Goal: Task Accomplishment & Management: Manage account settings

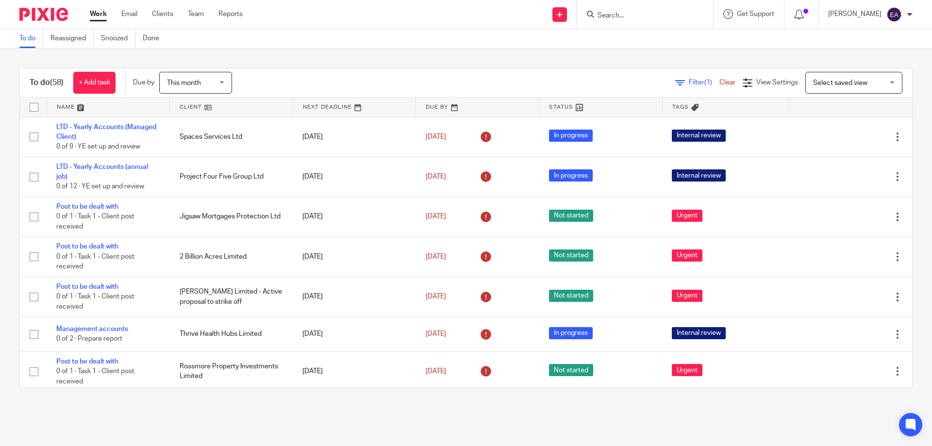
scroll to position [631, 0]
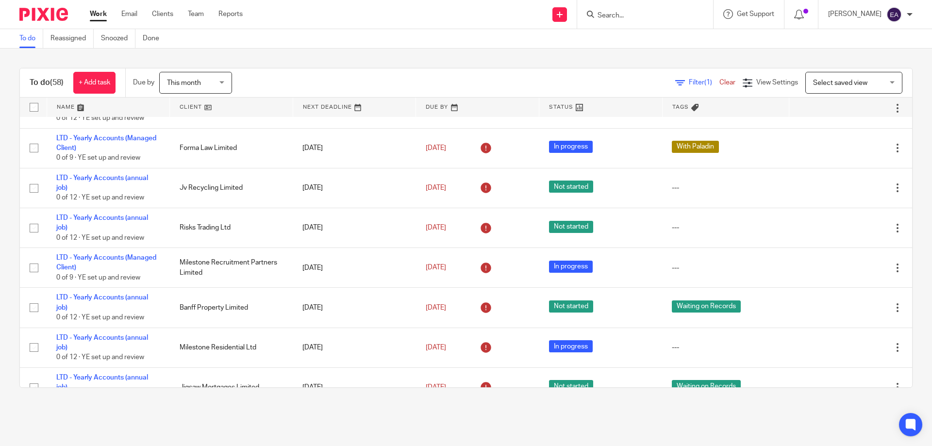
click at [643, 14] on input "Search" at bounding box center [640, 16] width 87 height 9
type input "martha"
click at [659, 13] on input "martha" at bounding box center [640, 16] width 87 height 9
drag, startPoint x: 659, startPoint y: 13, endPoint x: 574, endPoint y: 14, distance: 84.5
click at [574, 14] on div "Send new email Create task Add client martha No results found. Try searching fo…" at bounding box center [594, 14] width 675 height 29
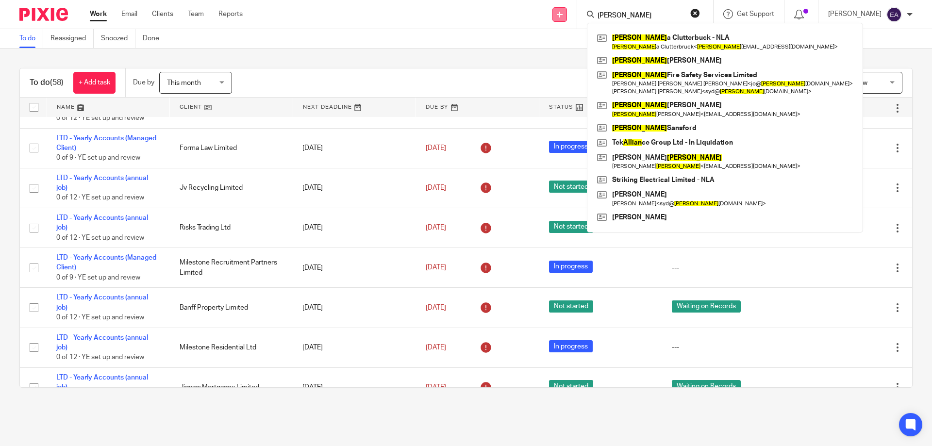
type input "allan"
click button "submit" at bounding box center [0, 0] width 0 height 0
click at [674, 12] on input "allan" at bounding box center [640, 16] width 87 height 9
click at [700, 15] on button "reset" at bounding box center [695, 13] width 10 height 10
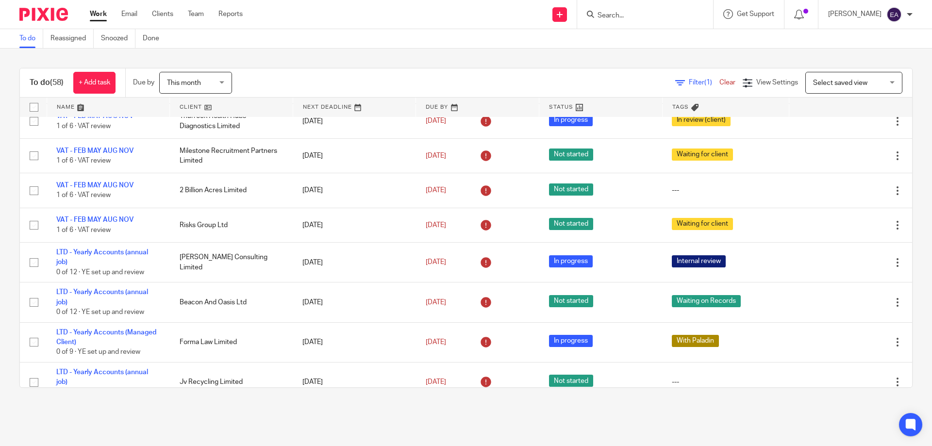
scroll to position [388, 0]
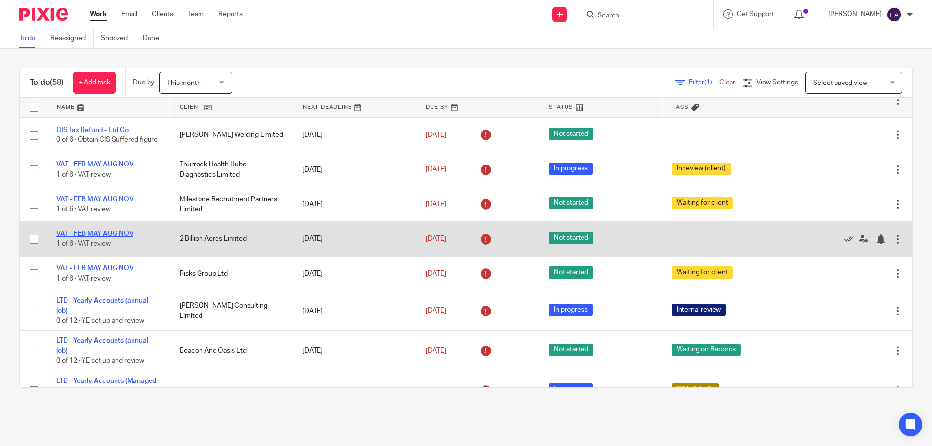
click at [108, 237] on link "VAT - FEB MAY AUG NOV" at bounding box center [94, 234] width 77 height 7
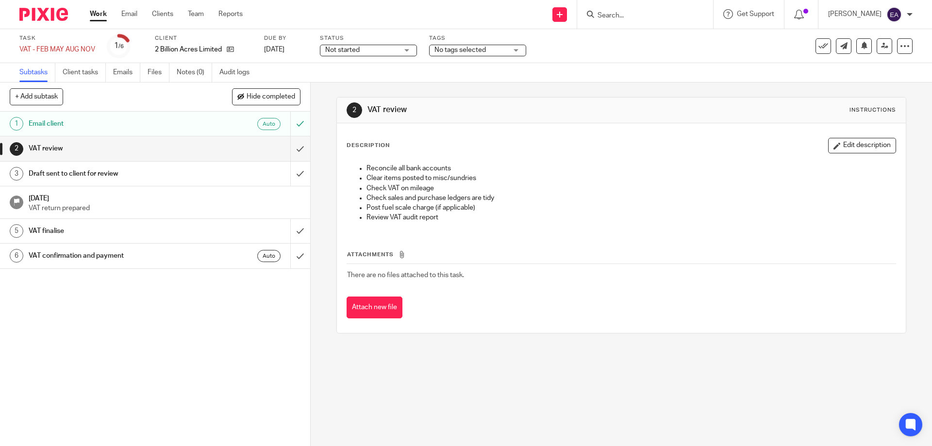
click at [512, 52] on div "No tags selected" at bounding box center [477, 51] width 97 height 12
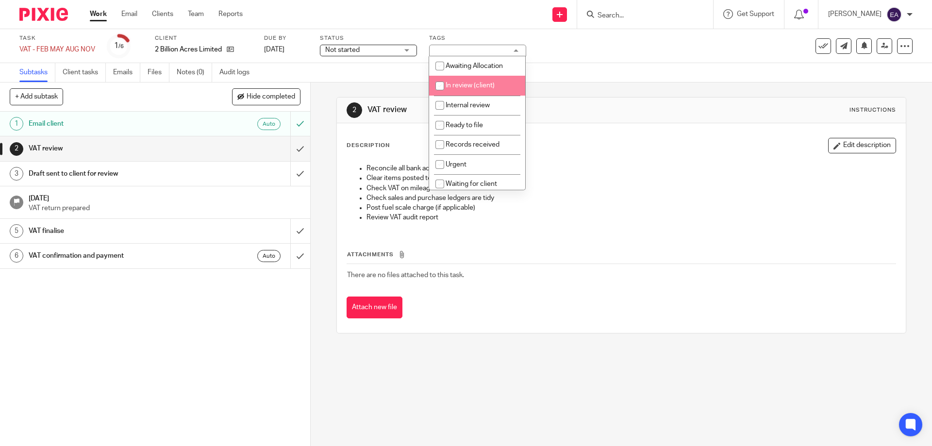
click at [466, 88] on span "In review (client)" at bounding box center [470, 85] width 49 height 7
checkbox input "true"
click at [372, 52] on span "Not started" at bounding box center [361, 50] width 73 height 10
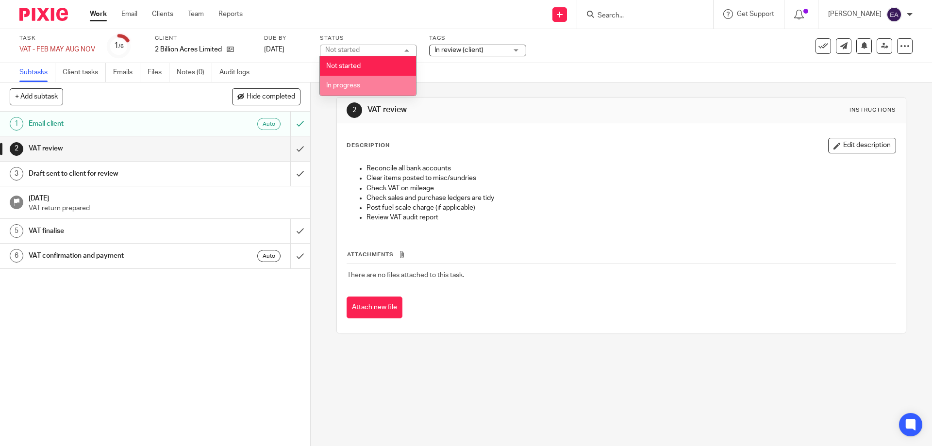
click at [366, 84] on li "In progress" at bounding box center [368, 86] width 96 height 20
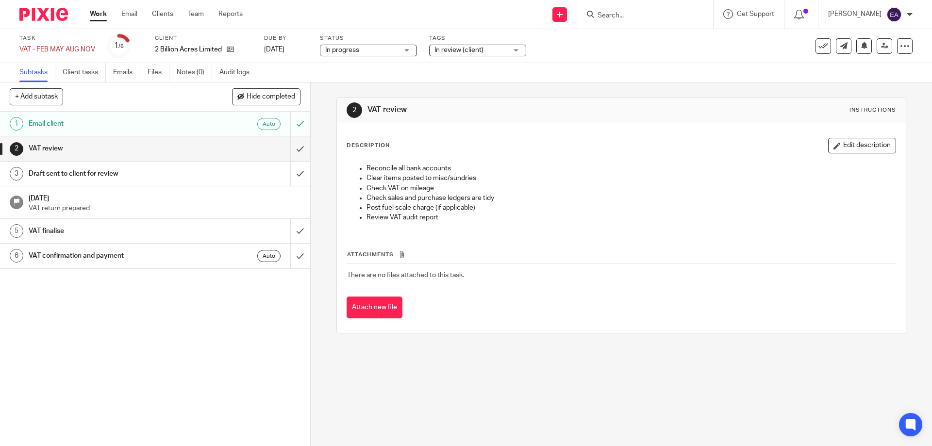
click at [101, 13] on link "Work" at bounding box center [98, 14] width 17 height 10
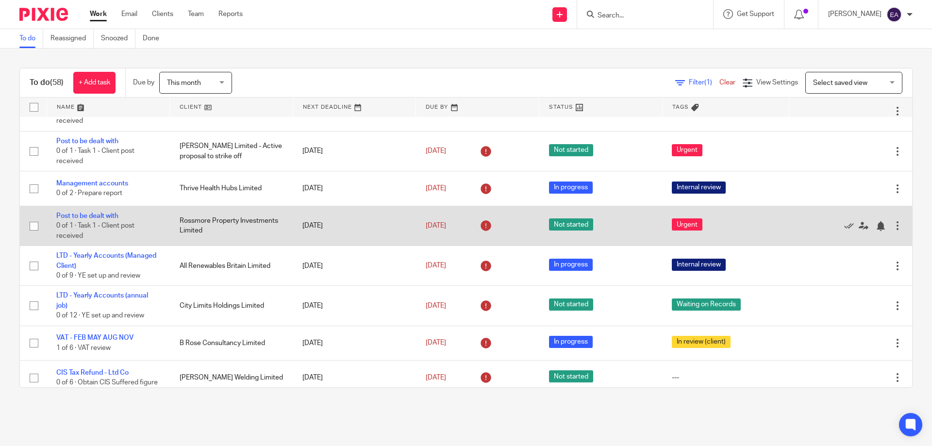
scroll to position [194, 0]
